Goal: Task Accomplishment & Management: Use online tool/utility

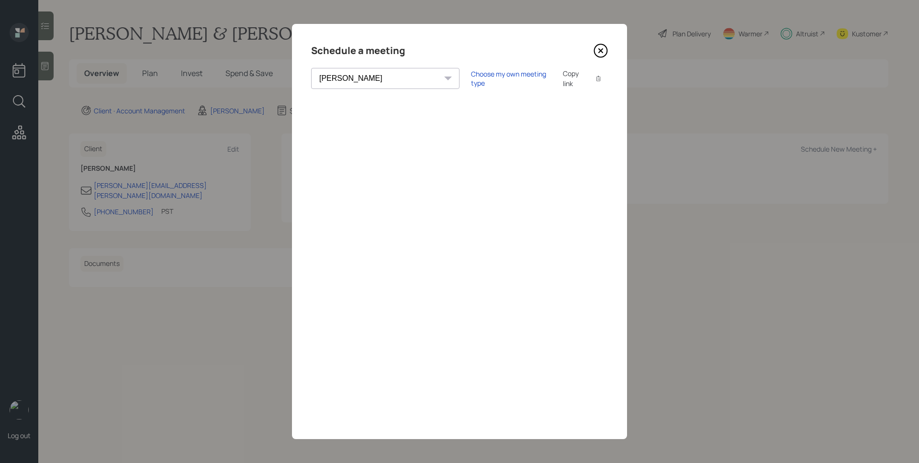
select select "d946c976-65aa-4529-ac9d-02c4f1114fc0"
click at [600, 45] on icon at bounding box center [600, 51] width 14 height 14
